Goal: Task Accomplishment & Management: Manage account settings

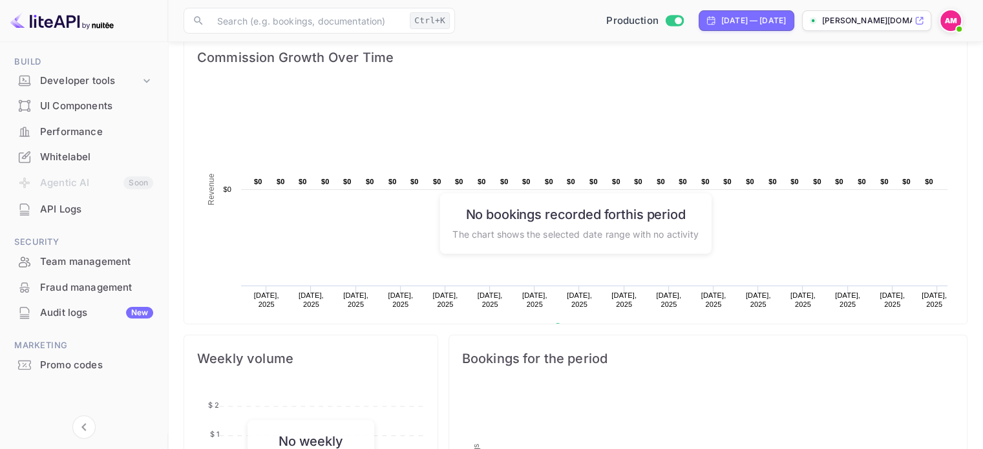
scroll to position [201, 0]
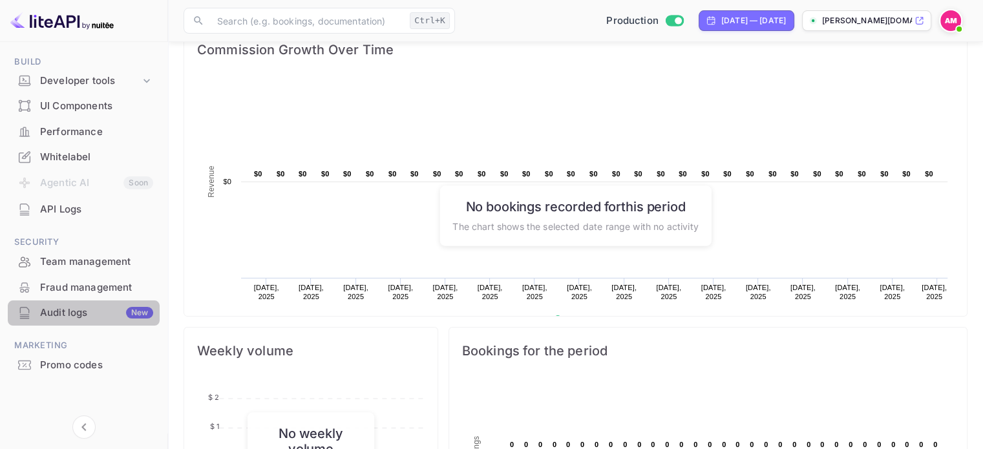
click at [88, 317] on div "Audit logs New" at bounding box center [96, 313] width 113 height 15
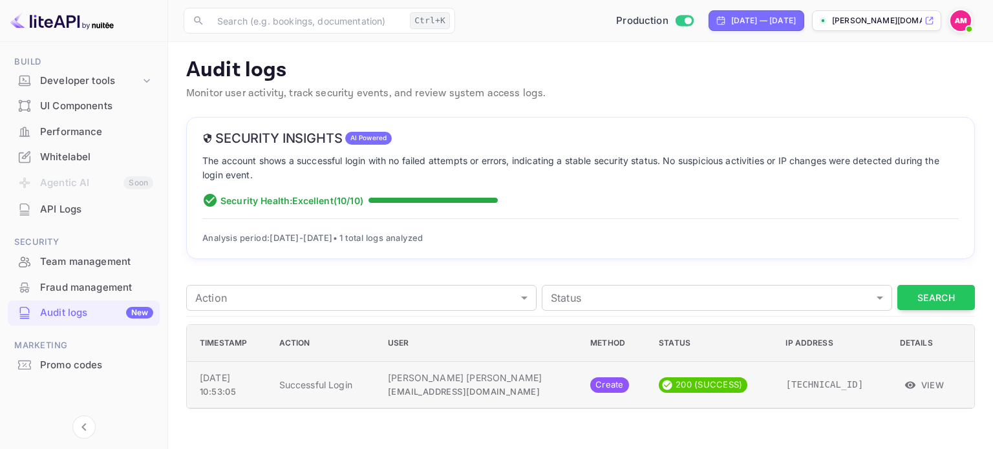
click at [918, 383] on button "View" at bounding box center [925, 385] width 50 height 19
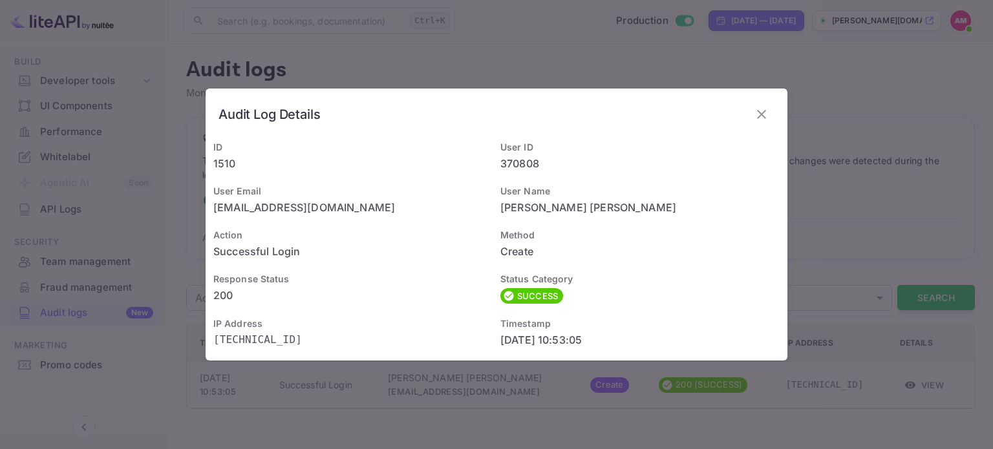
click at [370, 403] on div "Audit Log Details ID 1510 User ID 370808 User Email [EMAIL_ADDRESS][DOMAIN_NAME…" at bounding box center [496, 224] width 993 height 449
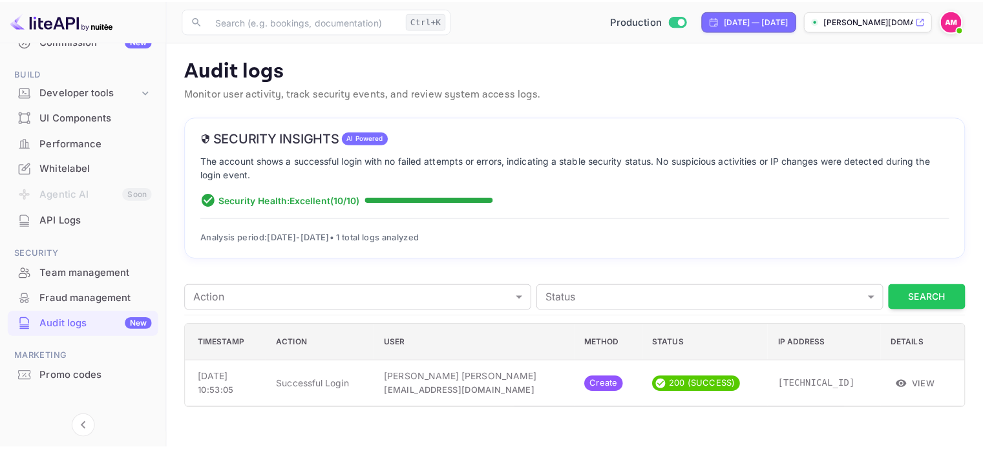
scroll to position [199, 0]
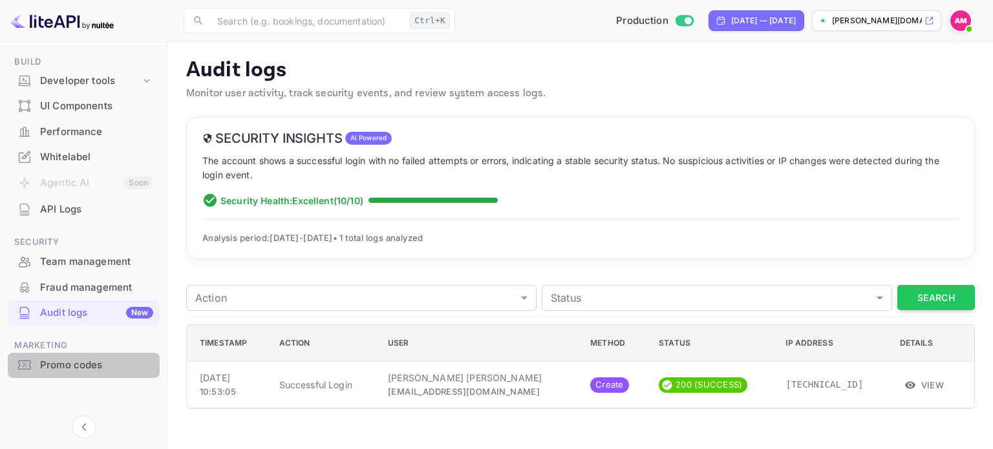
click at [93, 364] on div "Promo codes" at bounding box center [96, 365] width 113 height 15
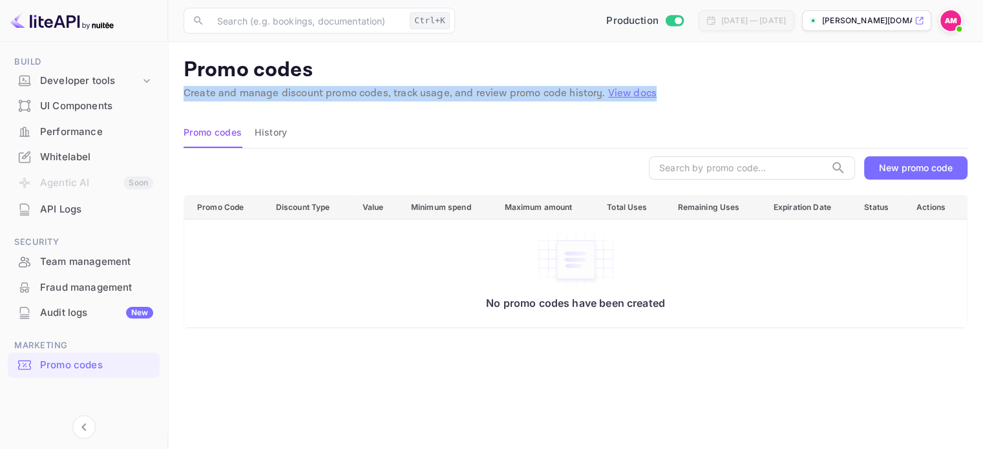
drag, startPoint x: 181, startPoint y: 95, endPoint x: 723, endPoint y: 96, distance: 541.8
click at [723, 96] on main "Promo codes Create and manage discount promo codes, track usage, and review pro…" at bounding box center [575, 319] width 815 height 555
click at [723, 96] on p "Create and manage discount promo codes, track usage, and review promo code hist…" at bounding box center [576, 94] width 784 height 16
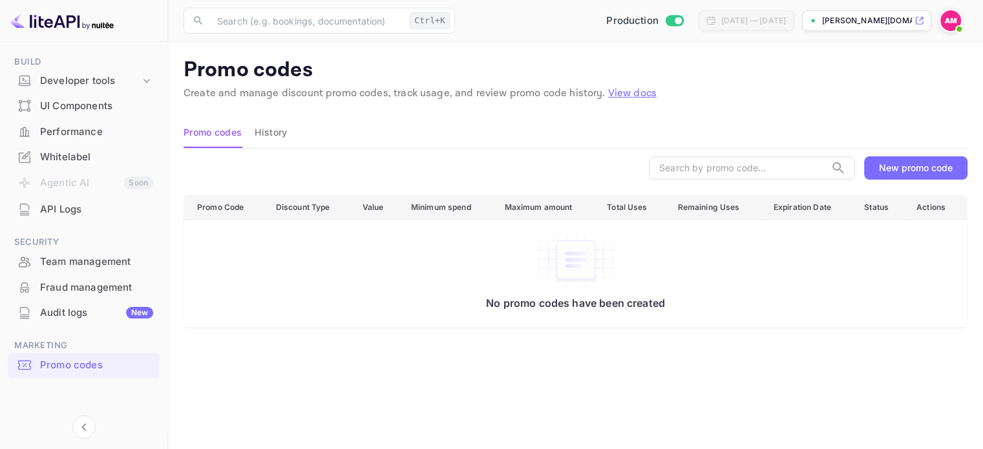
click at [895, 165] on div "New promo code" at bounding box center [916, 167] width 74 height 11
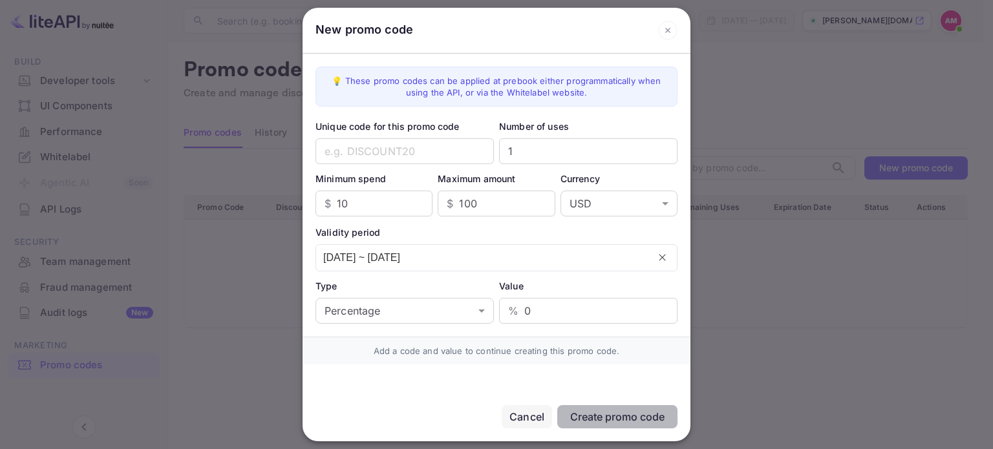
click at [525, 415] on div "Cancel" at bounding box center [526, 417] width 35 height 16
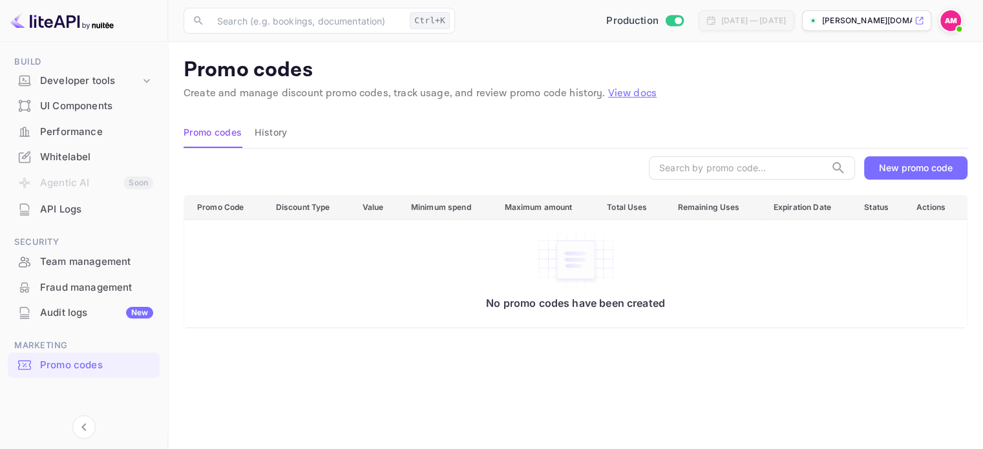
click at [329, 319] on td "No promo codes have been created" at bounding box center [576, 273] width 784 height 109
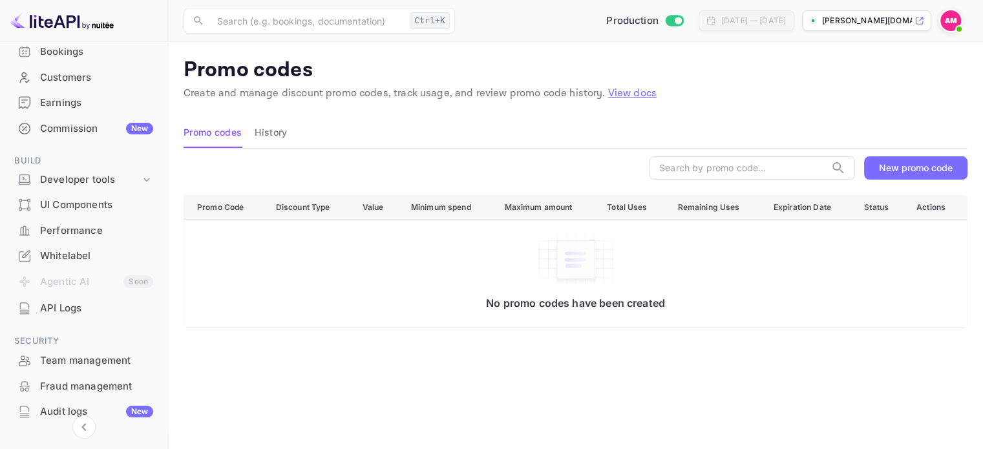
scroll to position [100, 0]
click at [110, 264] on div "Whitelabel" at bounding box center [84, 256] width 152 height 25
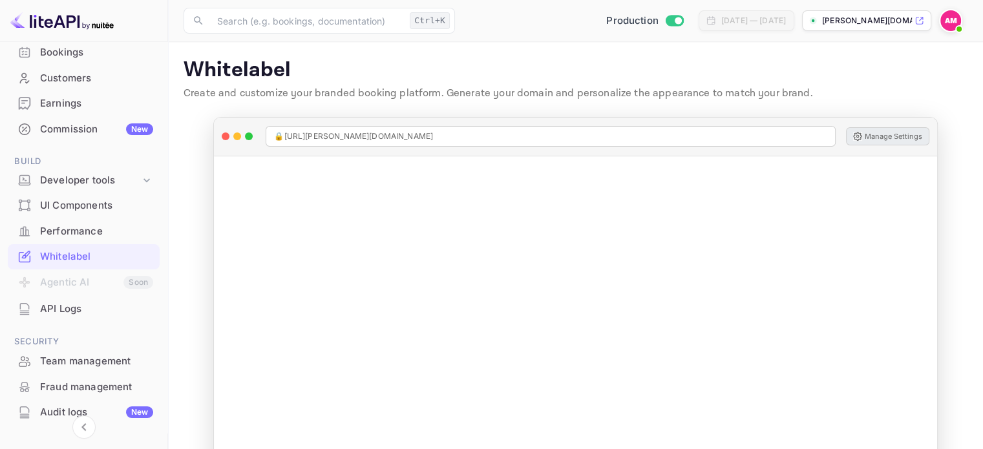
click at [888, 138] on button "Manage Settings" at bounding box center [887, 136] width 83 height 18
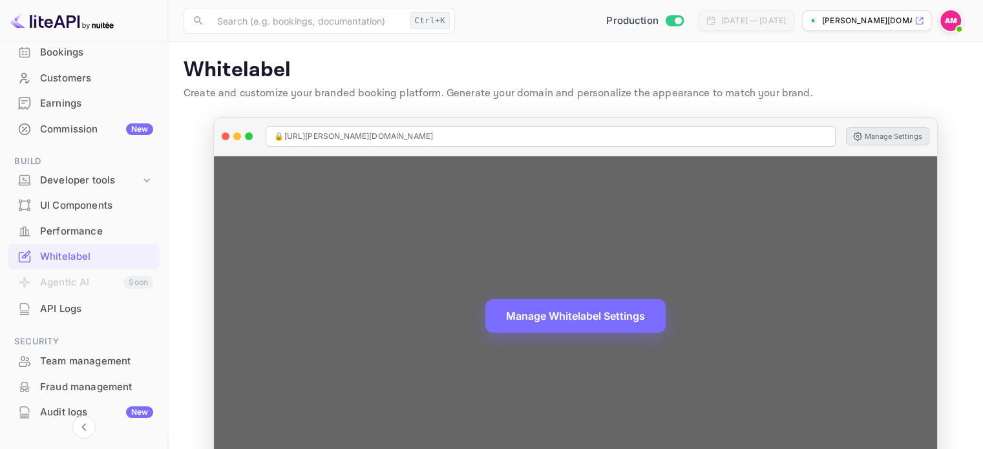
scroll to position [42, 0]
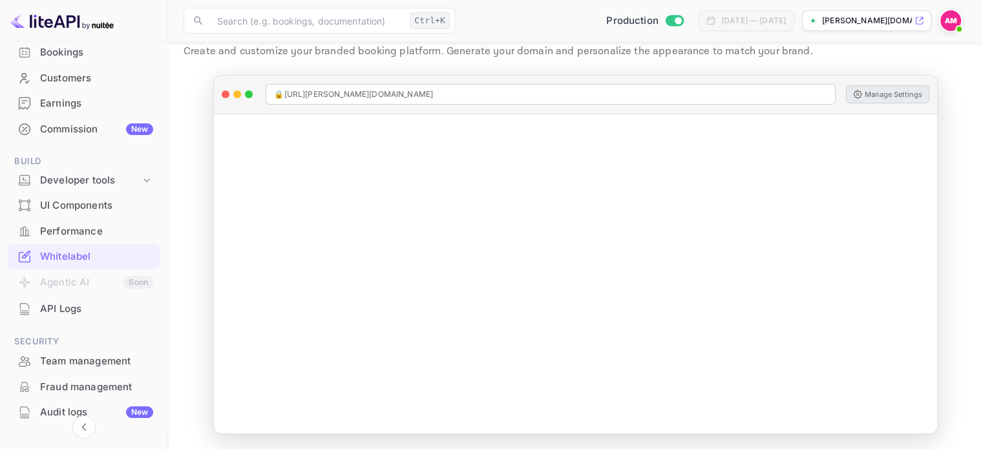
click at [828, 26] on p "[PERSON_NAME][DOMAIN_NAME]..." at bounding box center [867, 21] width 90 height 12
